Goal: Information Seeking & Learning: Learn about a topic

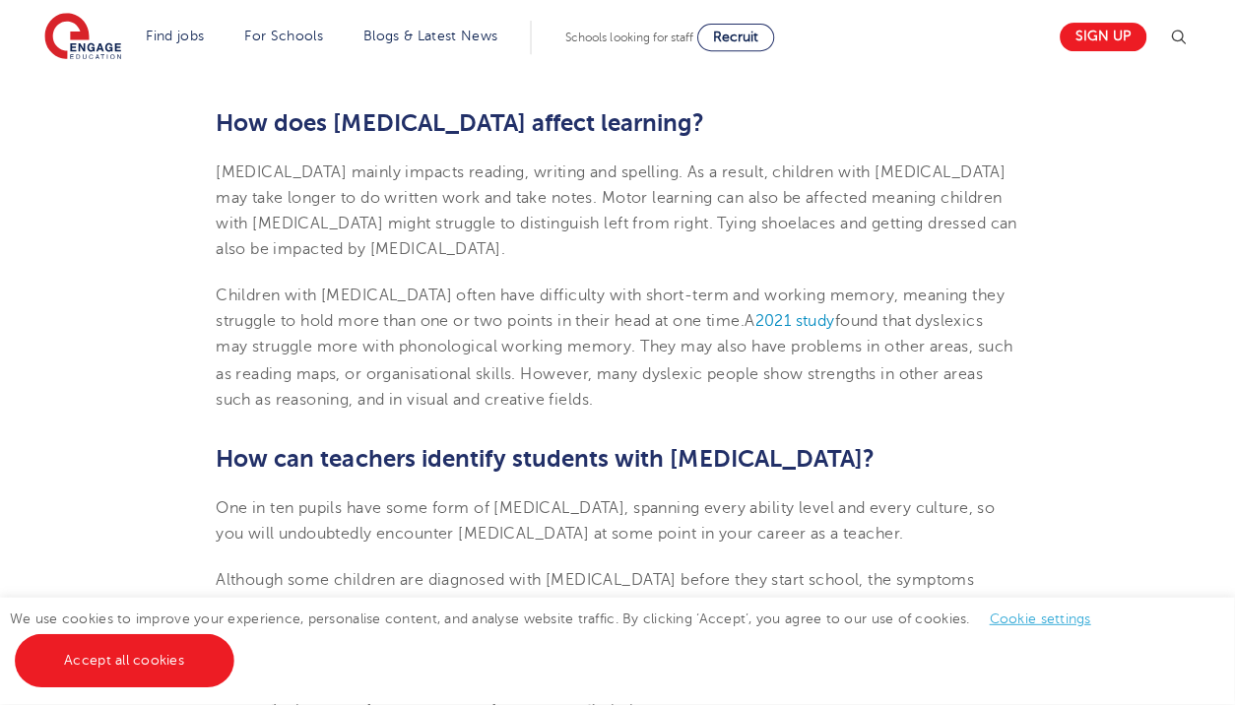
scroll to position [1478, 0]
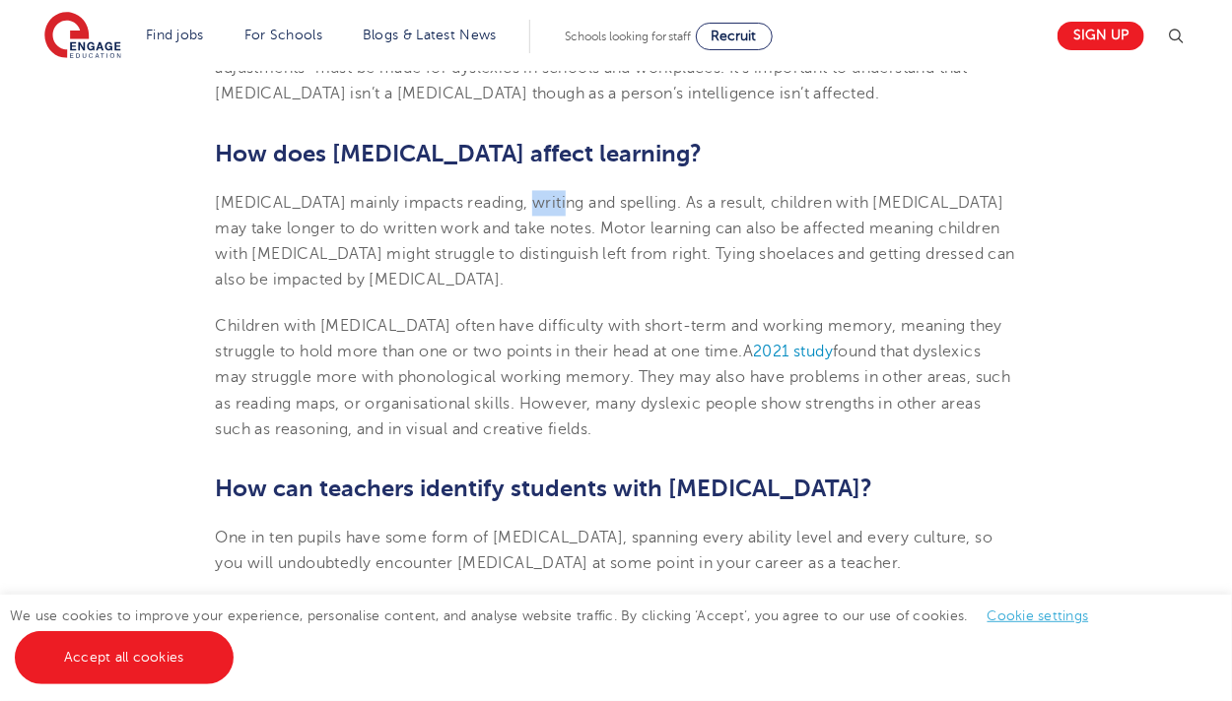
drag, startPoint x: 505, startPoint y: 163, endPoint x: 547, endPoint y: 167, distance: 41.7
click at [547, 195] on span "[MEDICAL_DATA] mainly impacts reading, writing and spelling. As a result, child…" at bounding box center [615, 243] width 799 height 96
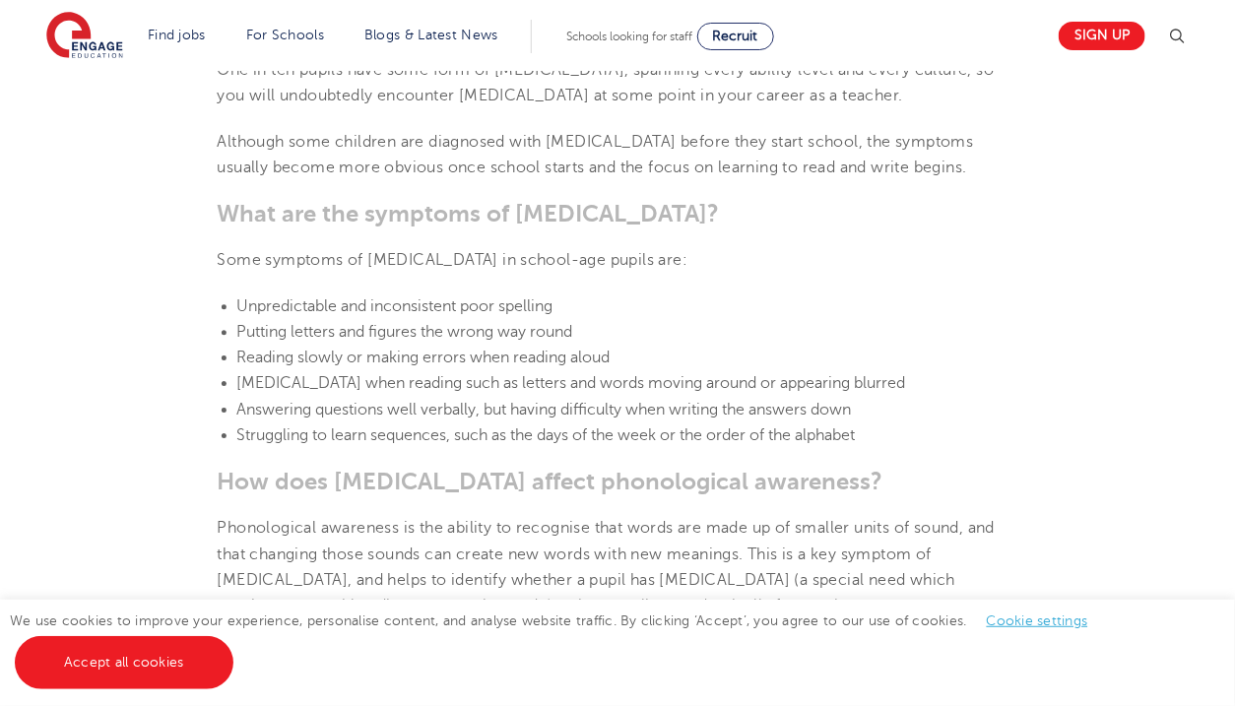
scroll to position [1970, 0]
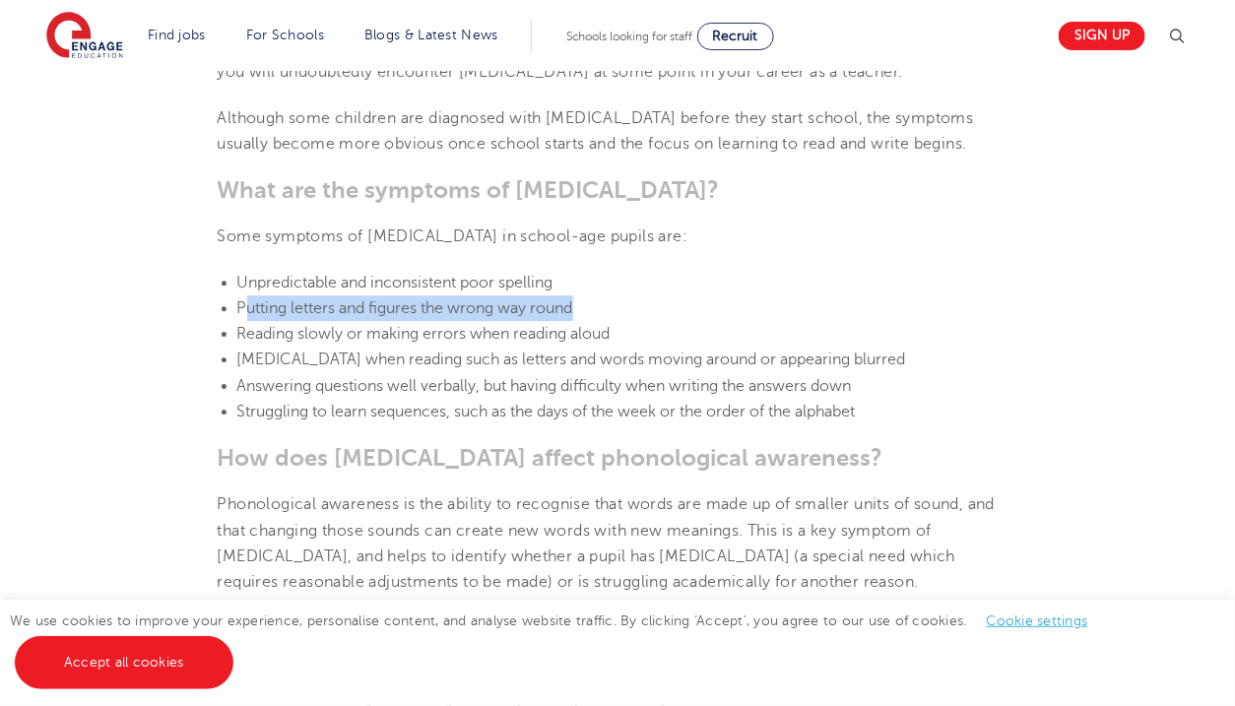
drag, startPoint x: 242, startPoint y: 268, endPoint x: 578, endPoint y: 275, distance: 336.0
click at [573, 300] on span "Putting letters and figures the wrong way round" at bounding box center [405, 309] width 336 height 18
